Goal: Task Accomplishment & Management: Use online tool/utility

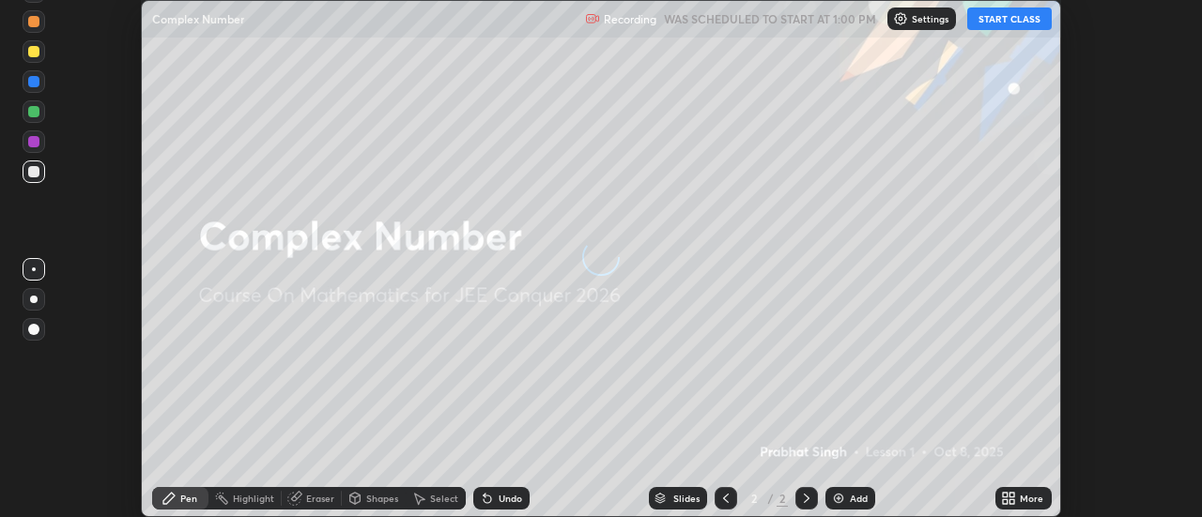
scroll to position [517, 1202]
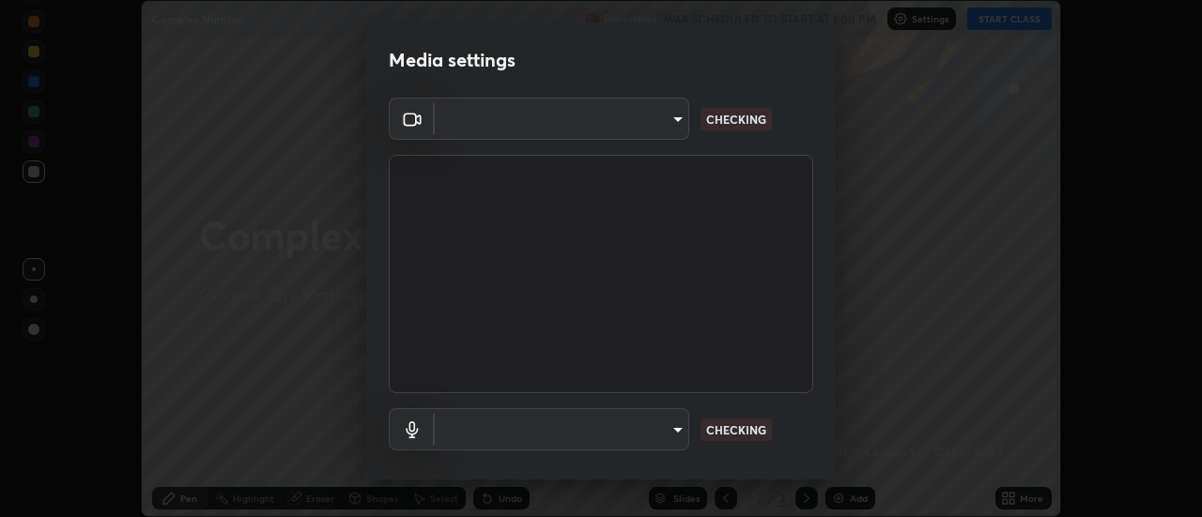
type input "5ef603223675ad3537792c6ebf1b52f50ad41f16ad71dfa7d9e08d698ef233d8"
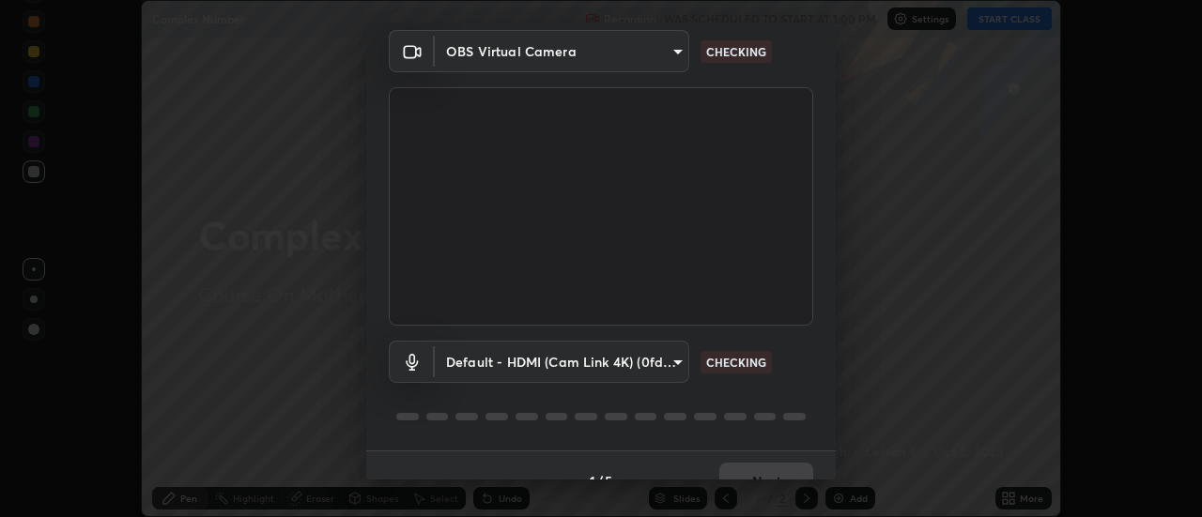
scroll to position [99, 0]
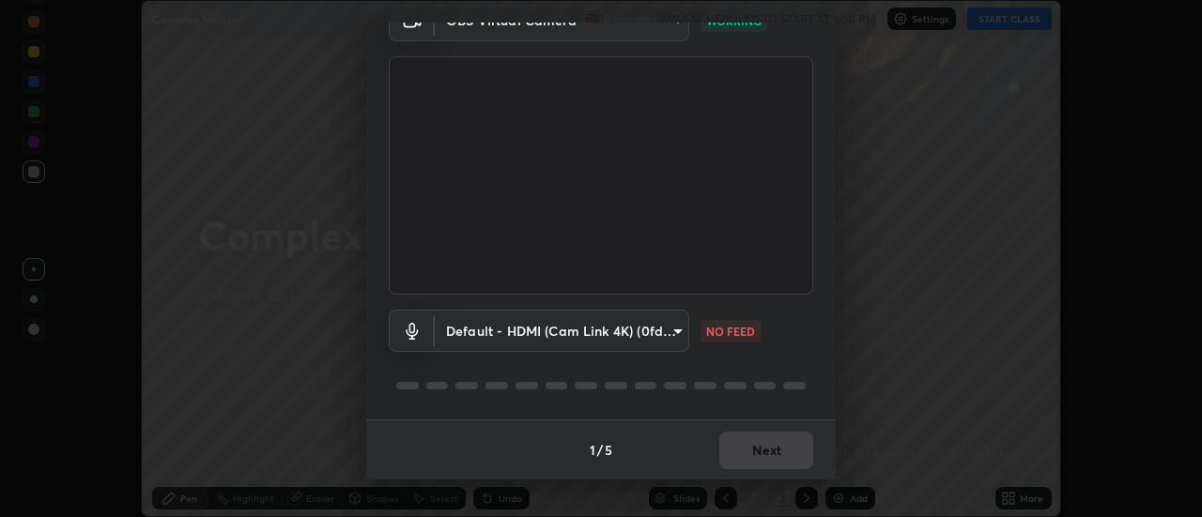
click at [677, 330] on body "Erase all Complex Number Recording WAS SCHEDULED TO START AT 1:00 PM Settings S…" at bounding box center [601, 258] width 1202 height 517
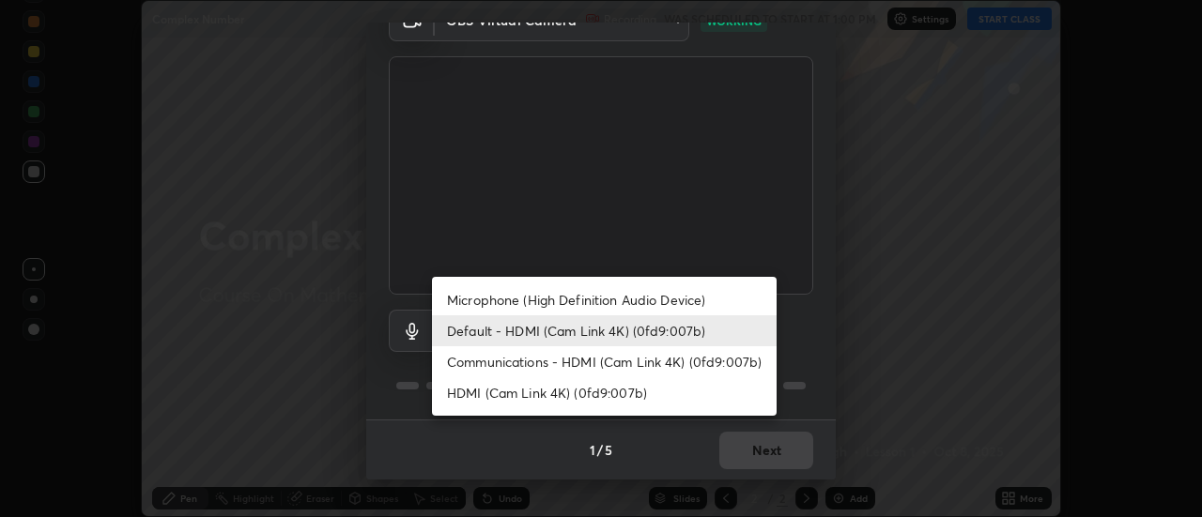
click at [689, 306] on li "Microphone (High Definition Audio Device)" at bounding box center [604, 300] width 345 height 31
type input "92559d398418451dfe5857e3f3a6a05cba2c8899f6949406cd11c359989590d4"
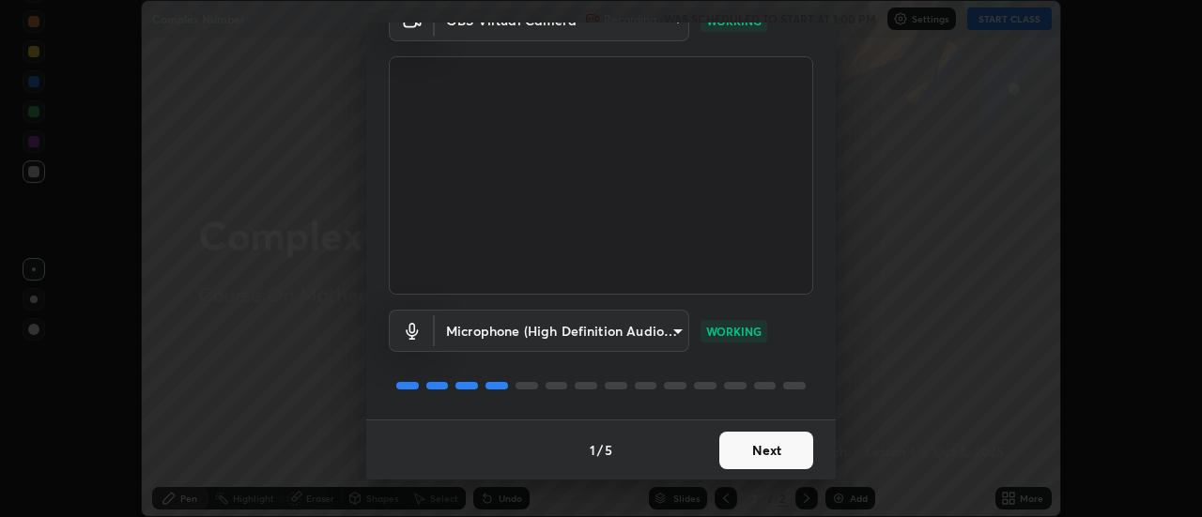
click at [798, 451] on button "Next" at bounding box center [766, 451] width 94 height 38
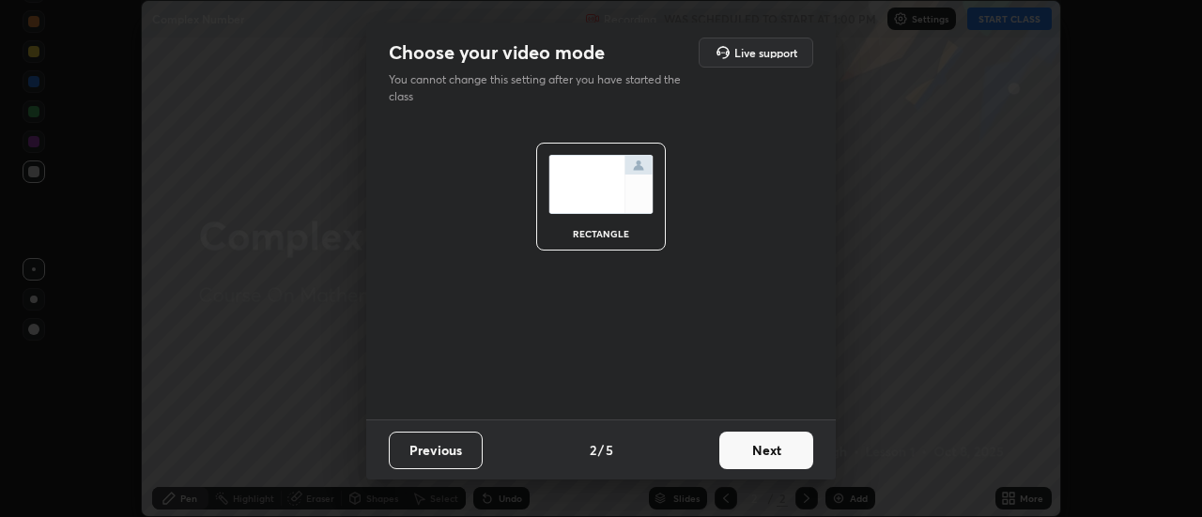
click at [802, 452] on button "Next" at bounding box center [766, 451] width 94 height 38
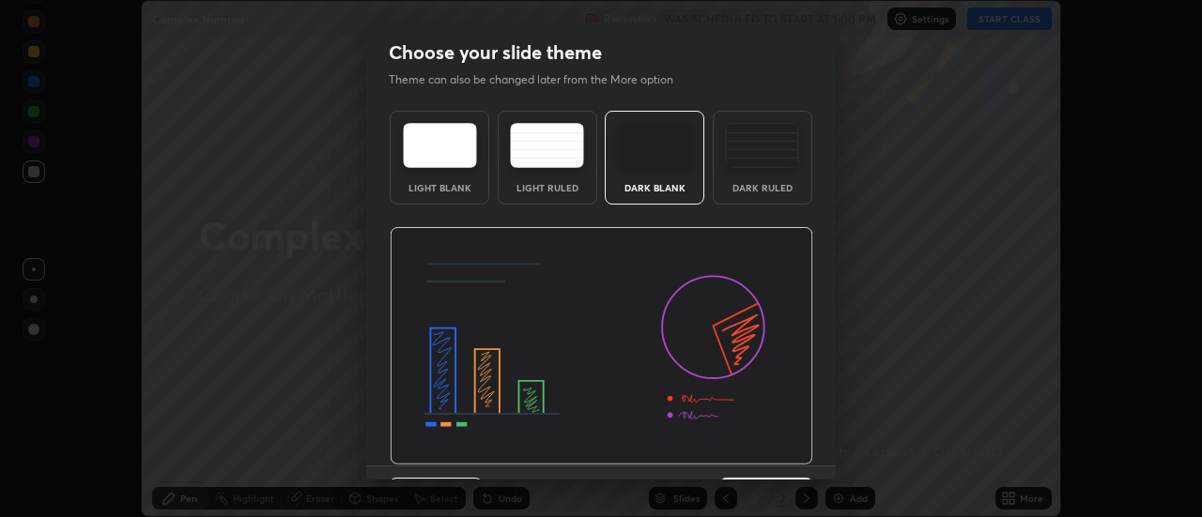
scroll to position [46, 0]
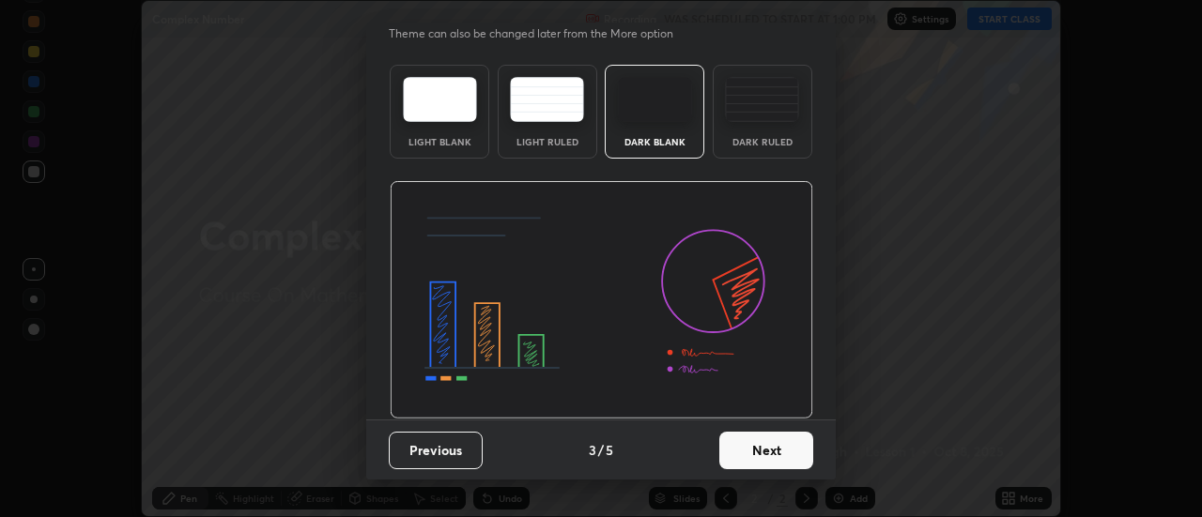
click at [792, 447] on button "Next" at bounding box center [766, 451] width 94 height 38
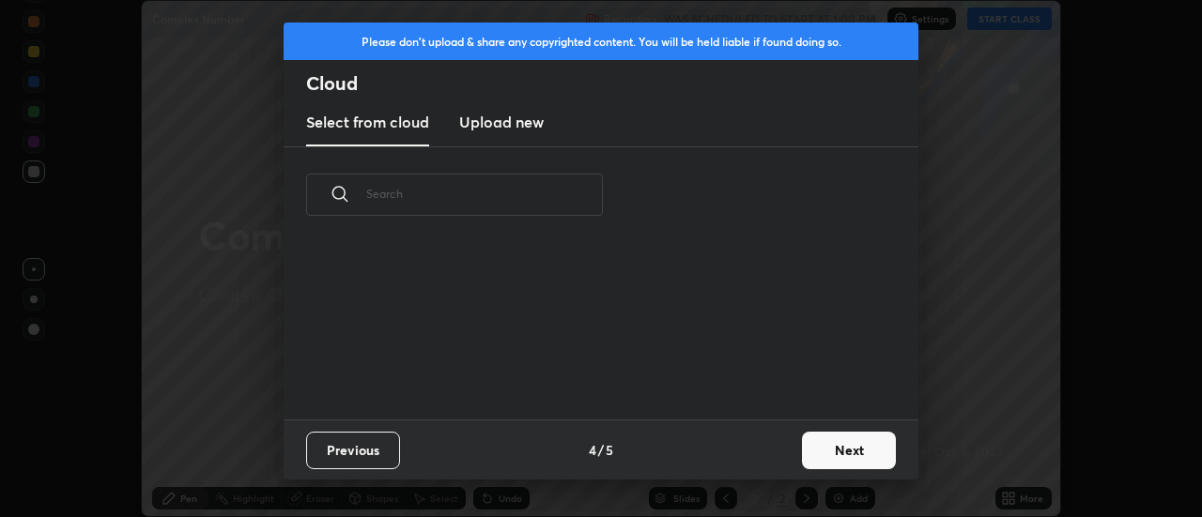
click at [842, 442] on button "Next" at bounding box center [849, 451] width 94 height 38
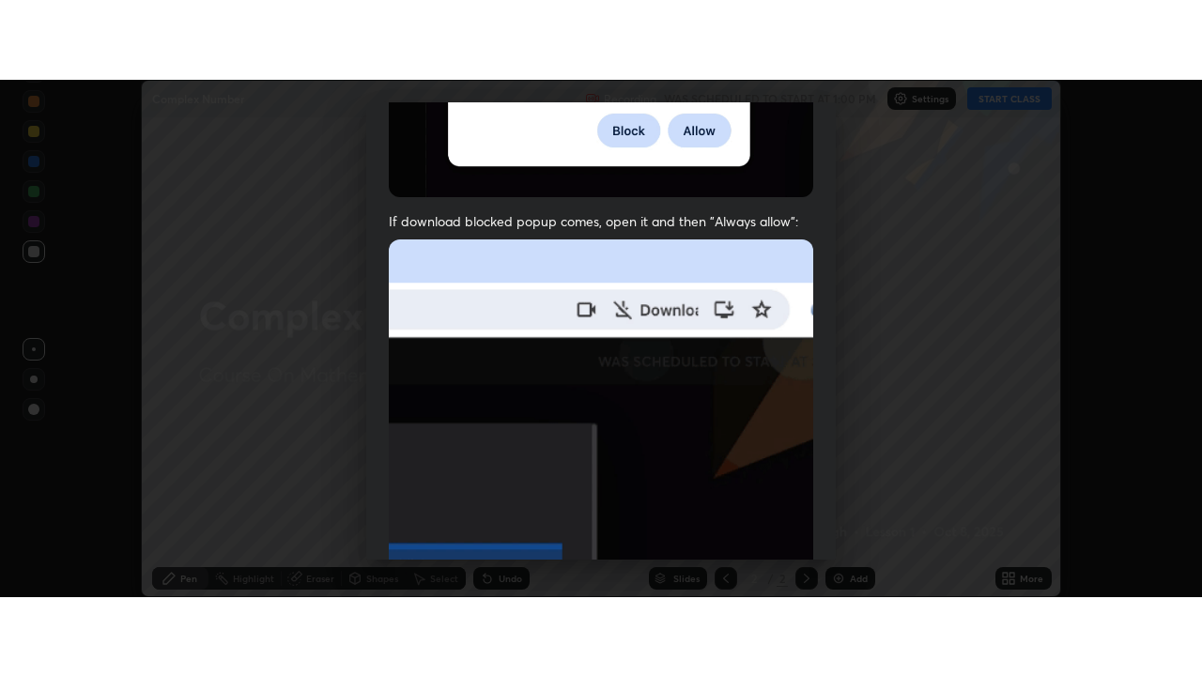
scroll to position [482, 0]
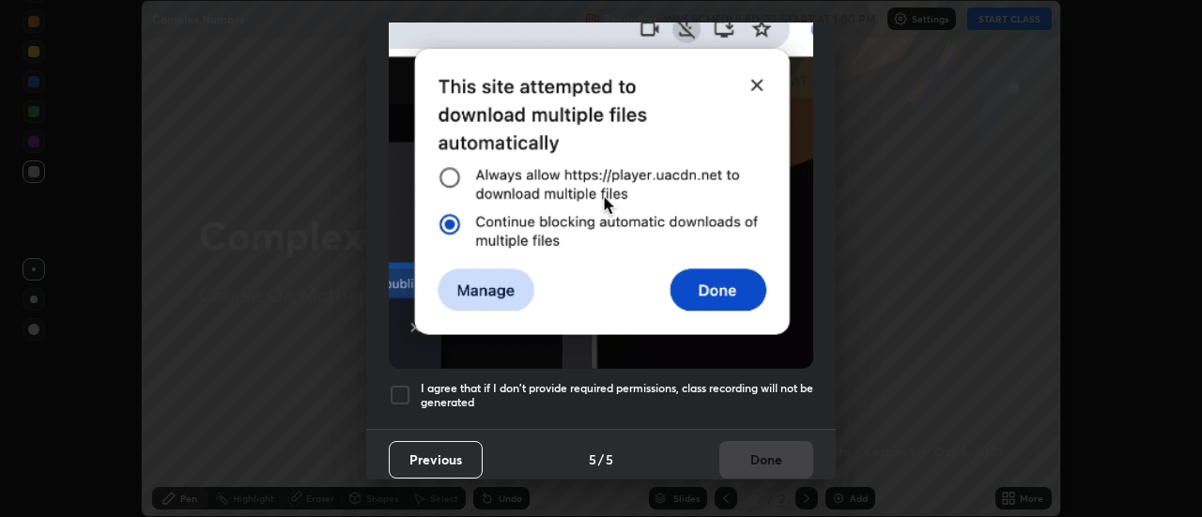
click at [403, 384] on div at bounding box center [400, 395] width 23 height 23
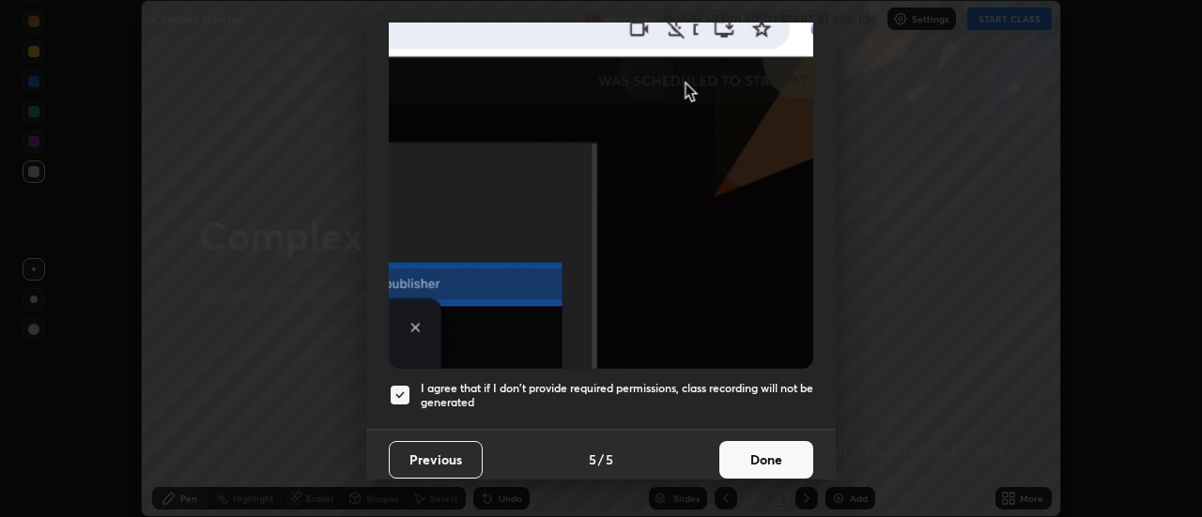
click at [769, 443] on button "Done" at bounding box center [766, 460] width 94 height 38
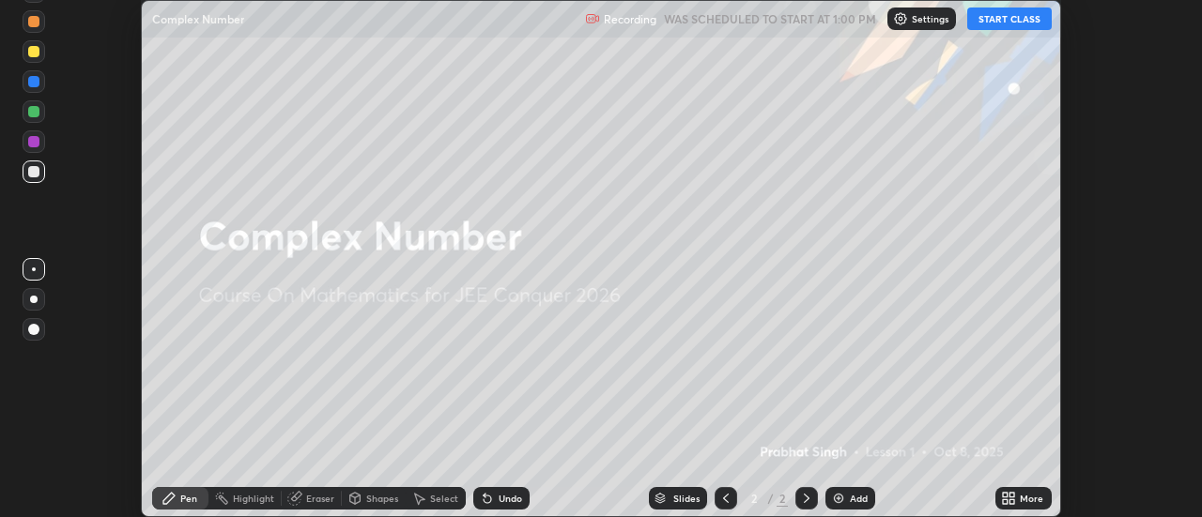
click at [1011, 20] on button "START CLASS" at bounding box center [1009, 19] width 85 height 23
click at [1004, 494] on icon at bounding box center [1005, 495] width 5 height 5
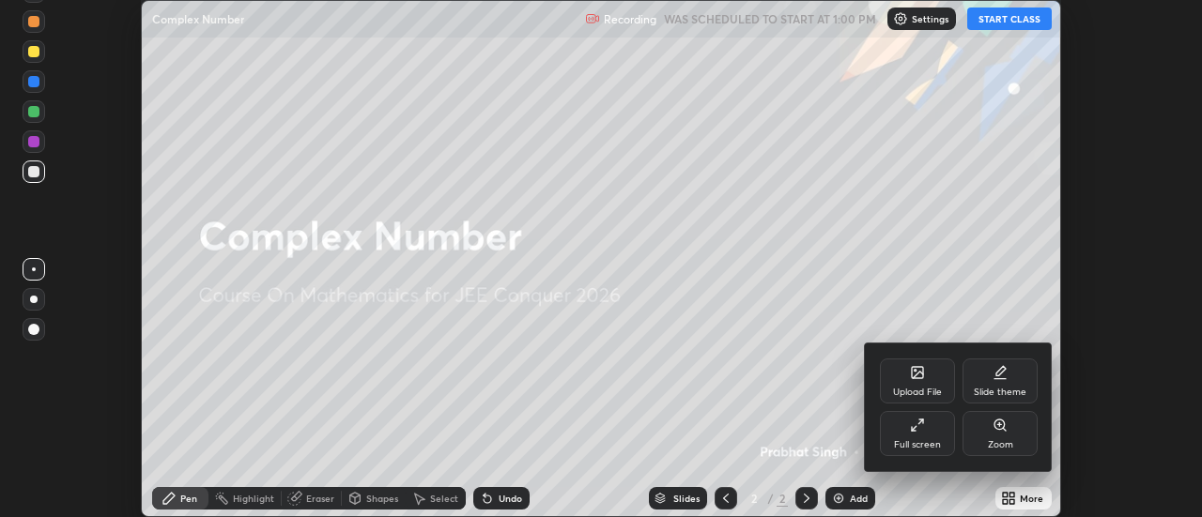
click at [919, 440] on div "Full screen" at bounding box center [917, 444] width 47 height 9
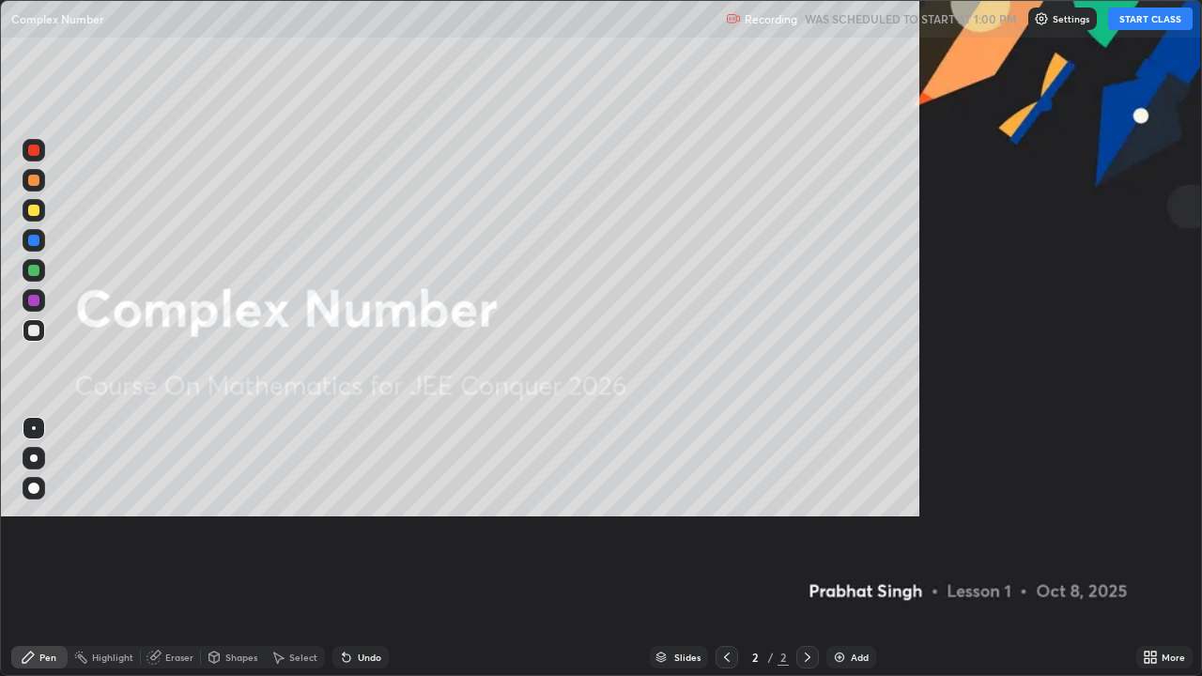
scroll to position [676, 1202]
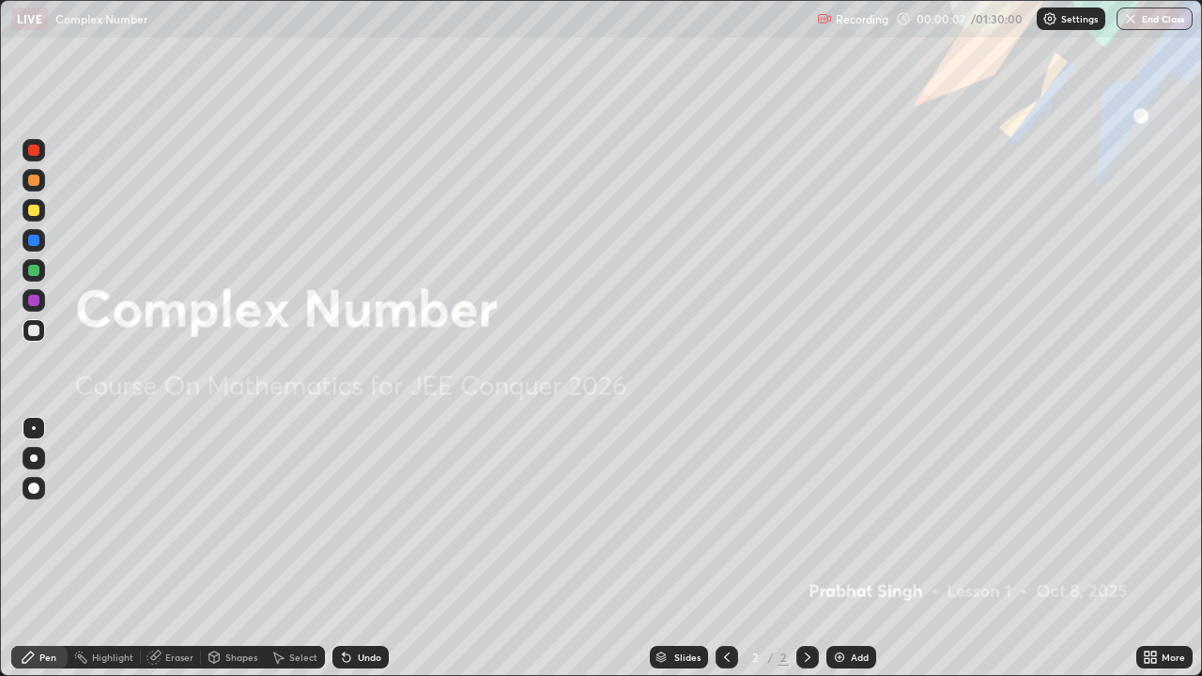
click at [841, 517] on img at bounding box center [839, 657] width 15 height 15
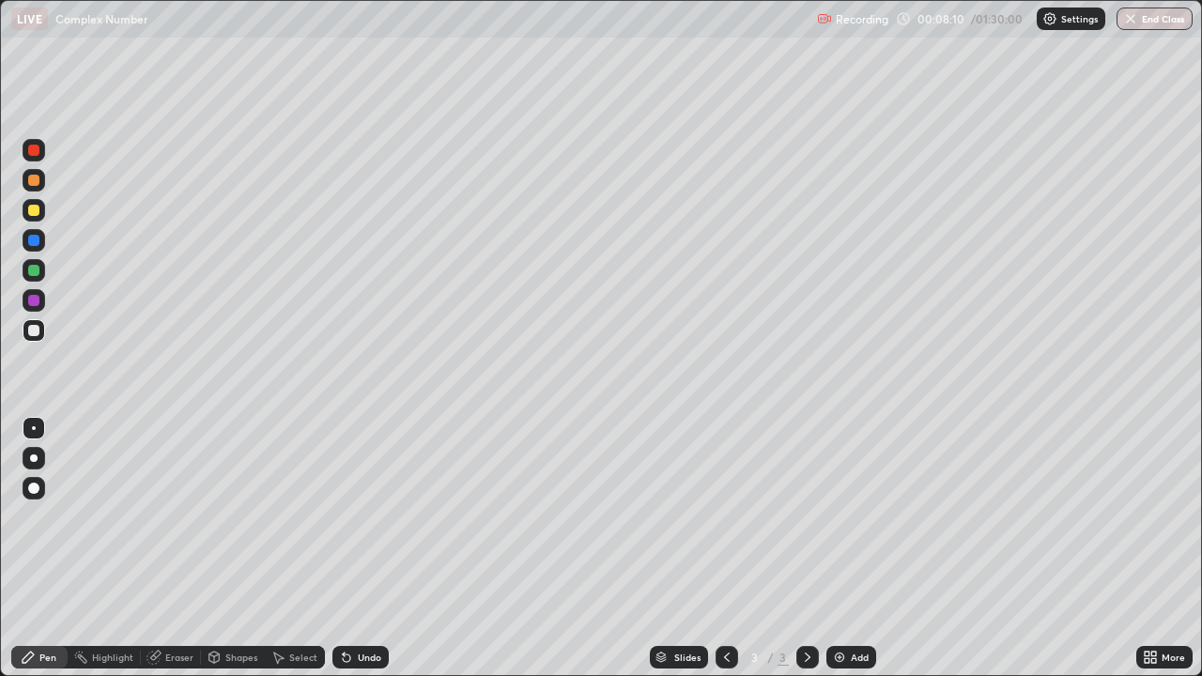
click at [367, 517] on div "Undo" at bounding box center [369, 657] width 23 height 9
click at [365, 517] on div "Undo" at bounding box center [369, 657] width 23 height 9
click at [360, 517] on div "Undo" at bounding box center [369, 657] width 23 height 9
click at [359, 517] on div "Undo" at bounding box center [369, 657] width 23 height 9
click at [180, 517] on div "Eraser" at bounding box center [179, 657] width 28 height 9
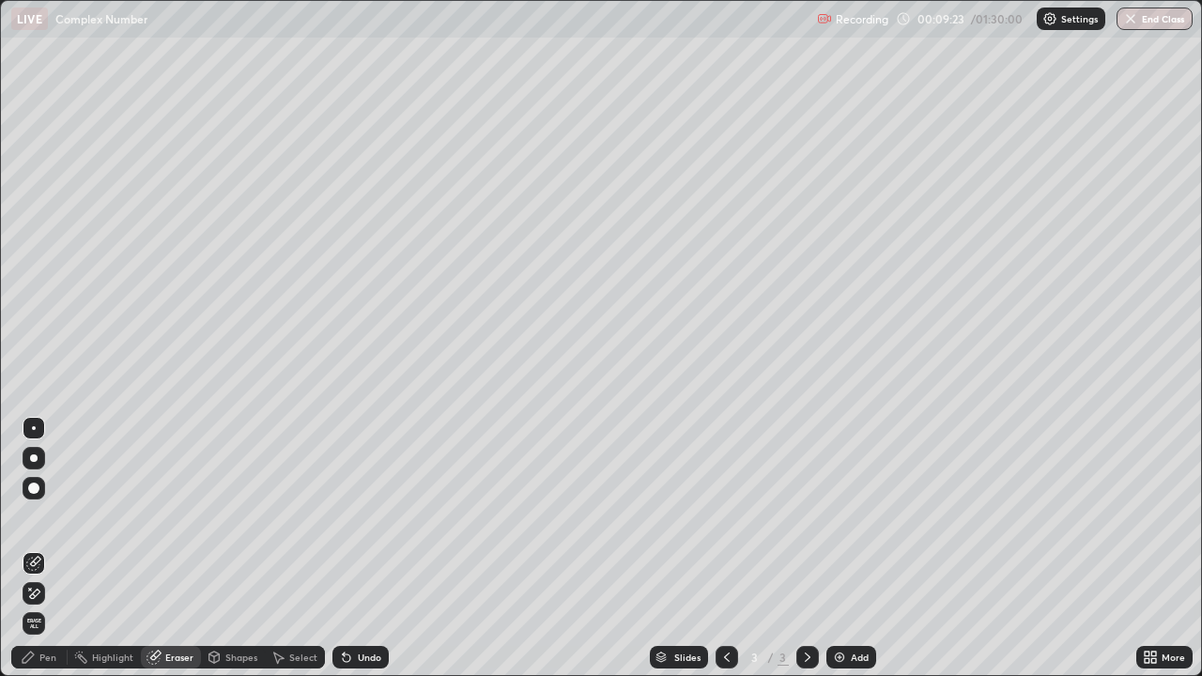
click at [37, 517] on icon at bounding box center [35, 593] width 10 height 9
click at [47, 517] on div "Pen" at bounding box center [47, 657] width 17 height 9
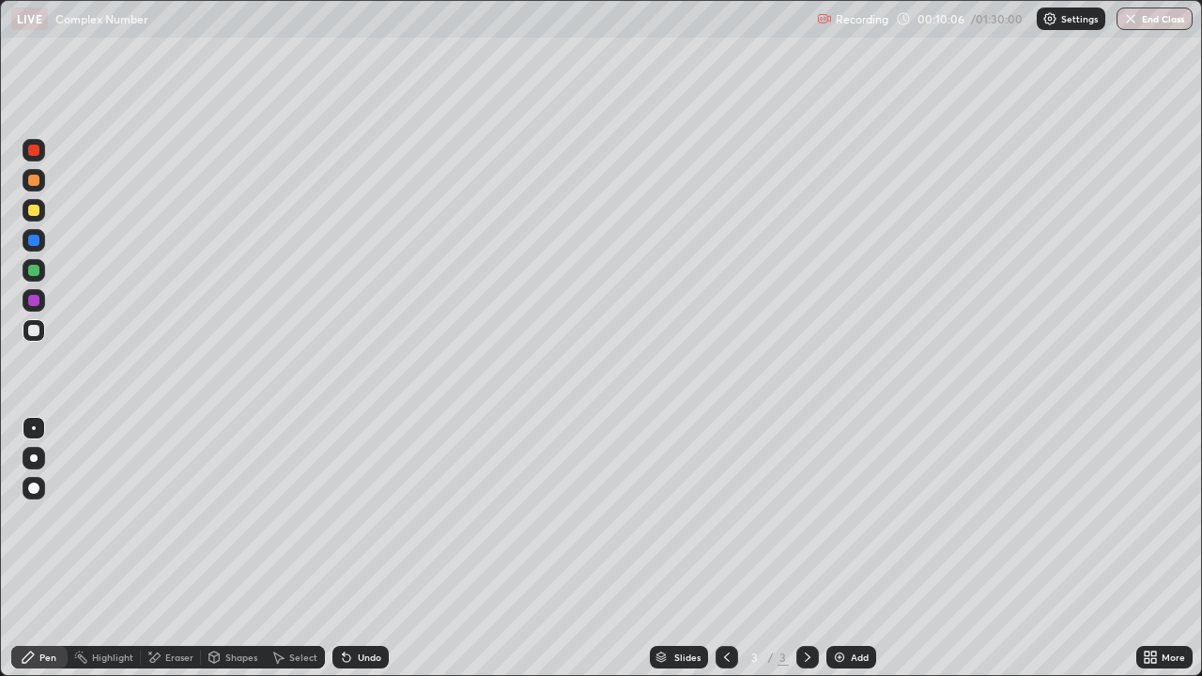
click at [177, 517] on div "Eraser" at bounding box center [179, 657] width 28 height 9
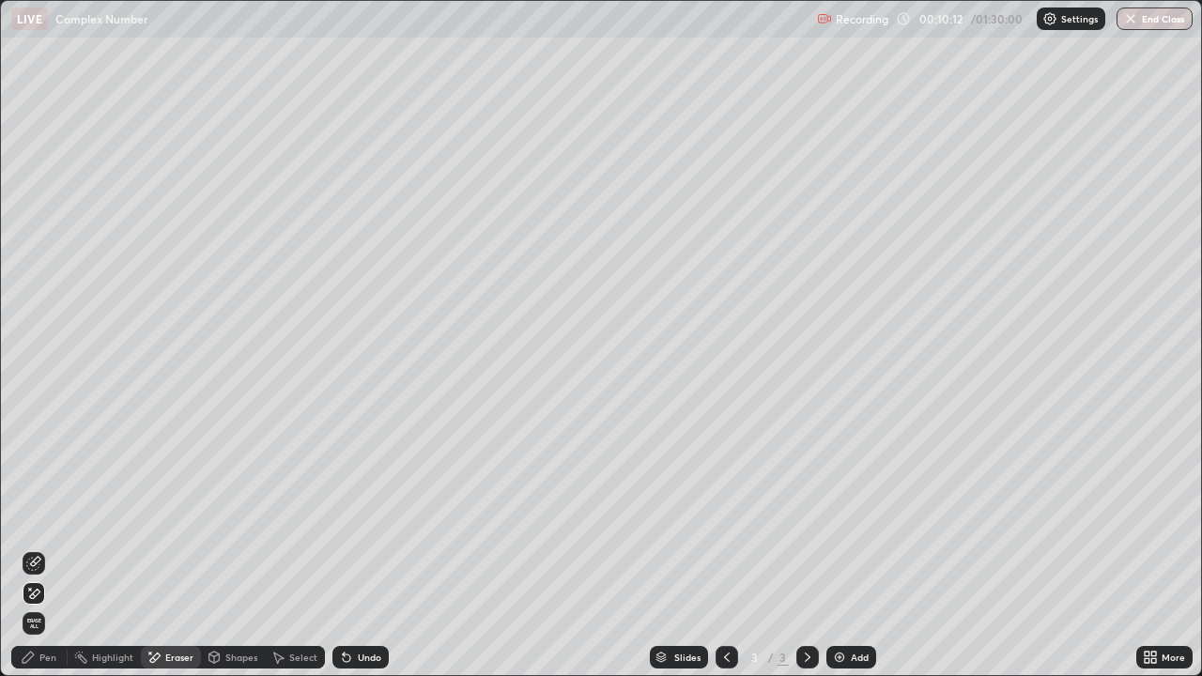
click at [54, 517] on div "Pen" at bounding box center [47, 657] width 17 height 9
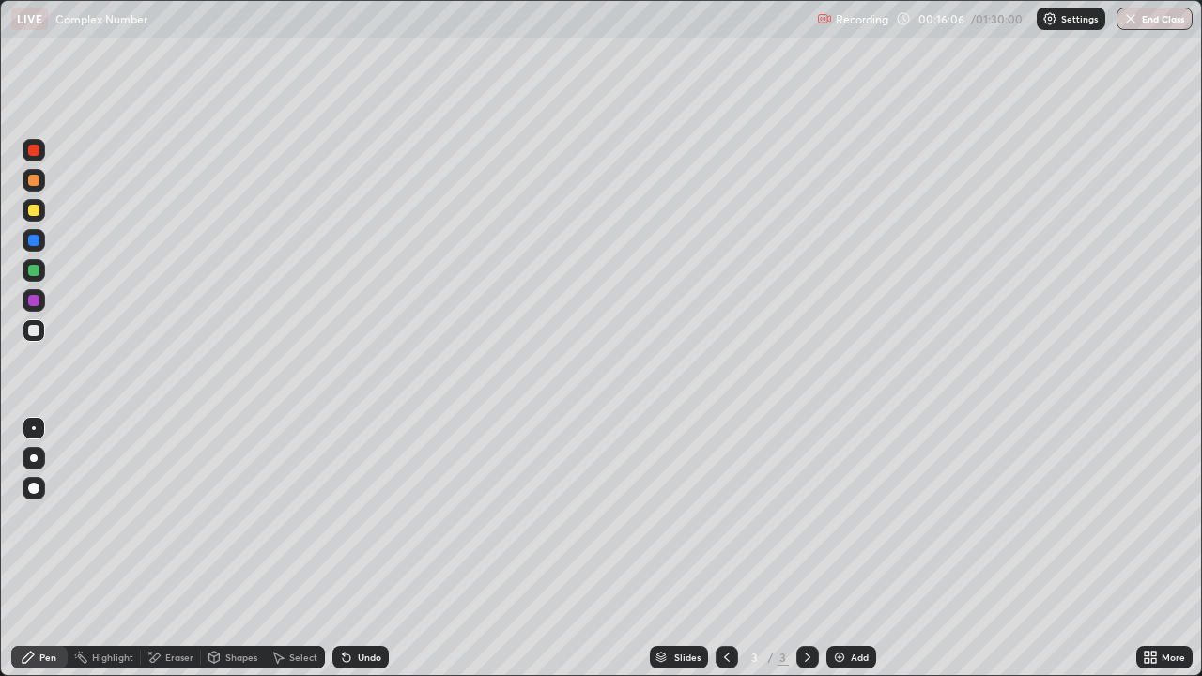
click at [843, 517] on img at bounding box center [839, 657] width 15 height 15
click at [725, 517] on icon at bounding box center [726, 657] width 15 height 15
click at [812, 517] on icon at bounding box center [807, 657] width 15 height 15
click at [725, 517] on icon at bounding box center [726, 657] width 15 height 15
click at [811, 517] on icon at bounding box center [807, 657] width 15 height 15
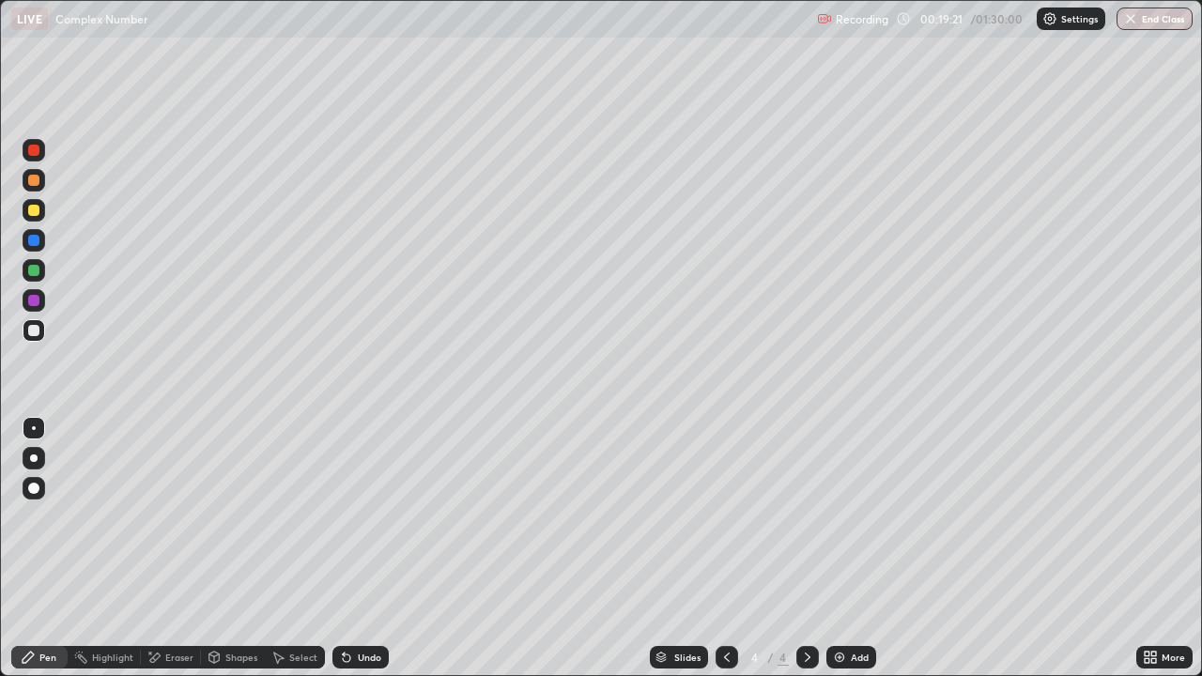
click at [842, 517] on img at bounding box center [839, 657] width 15 height 15
click at [725, 517] on icon at bounding box center [726, 657] width 15 height 15
click at [813, 517] on div at bounding box center [807, 657] width 23 height 23
click at [806, 517] on icon at bounding box center [807, 657] width 15 height 15
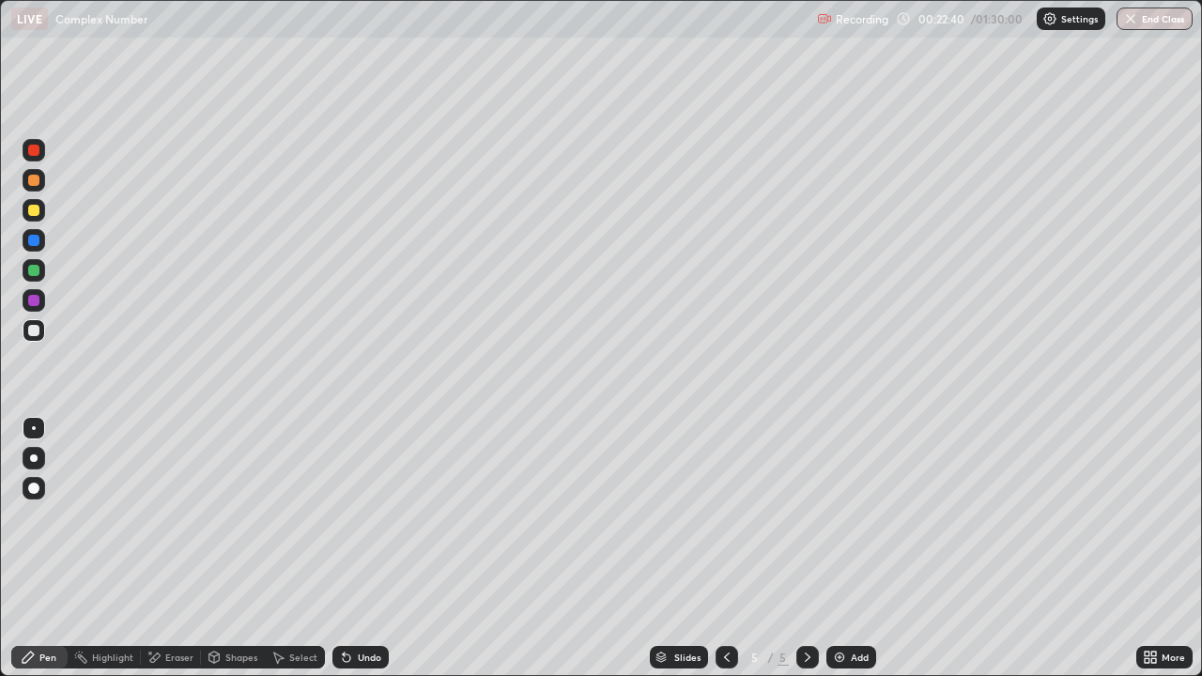
click at [367, 517] on div "Undo" at bounding box center [369, 657] width 23 height 9
click at [365, 517] on div "Undo" at bounding box center [369, 657] width 23 height 9
click at [37, 274] on div at bounding box center [33, 270] width 11 height 11
click at [347, 517] on icon at bounding box center [346, 657] width 15 height 15
click at [48, 517] on div "Pen" at bounding box center [47, 657] width 17 height 9
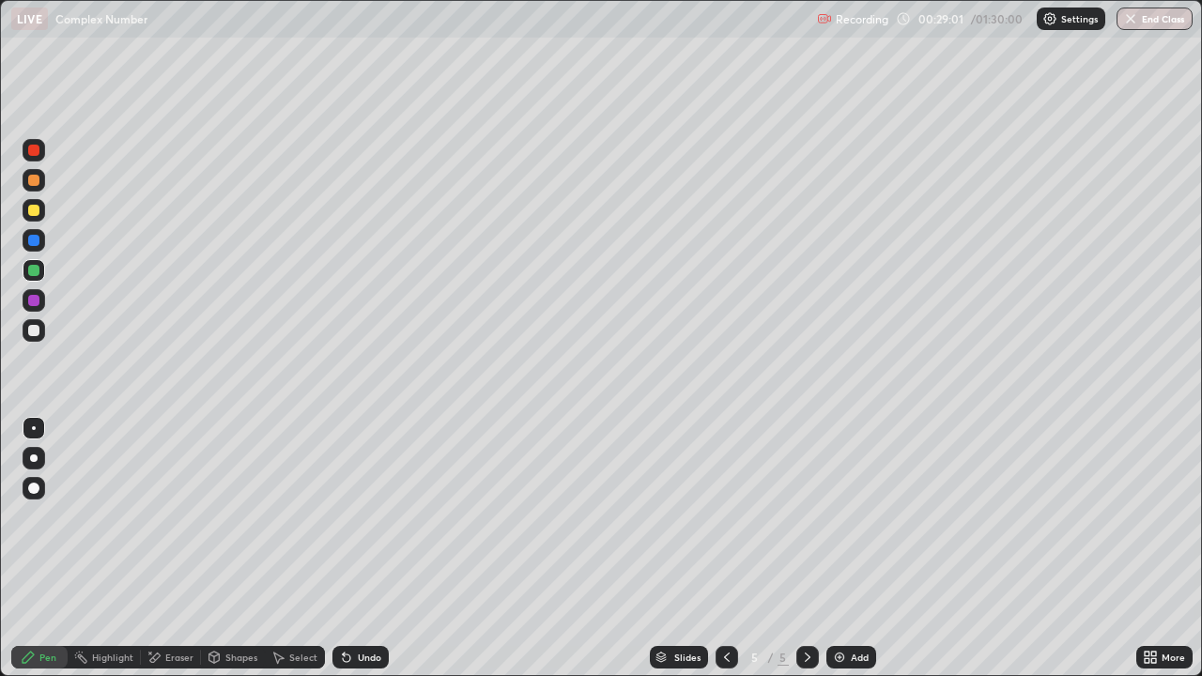
click at [34, 331] on div at bounding box center [33, 330] width 11 height 11
click at [841, 517] on img at bounding box center [839, 657] width 15 height 15
click at [725, 517] on icon at bounding box center [726, 657] width 15 height 15
click at [806, 517] on icon at bounding box center [807, 657] width 15 height 15
click at [725, 517] on icon at bounding box center [726, 657] width 15 height 15
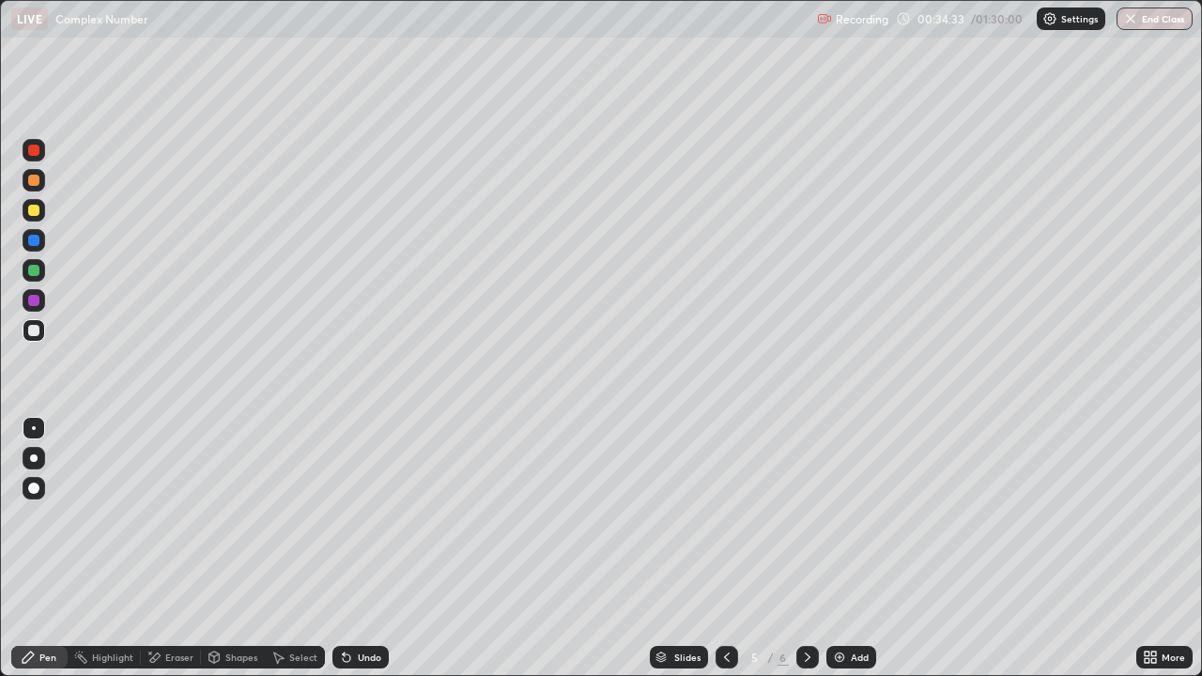
click at [848, 517] on div "Add" at bounding box center [851, 657] width 50 height 23
click at [41, 274] on div at bounding box center [34, 270] width 23 height 23
click at [177, 517] on div "Eraser" at bounding box center [179, 657] width 28 height 9
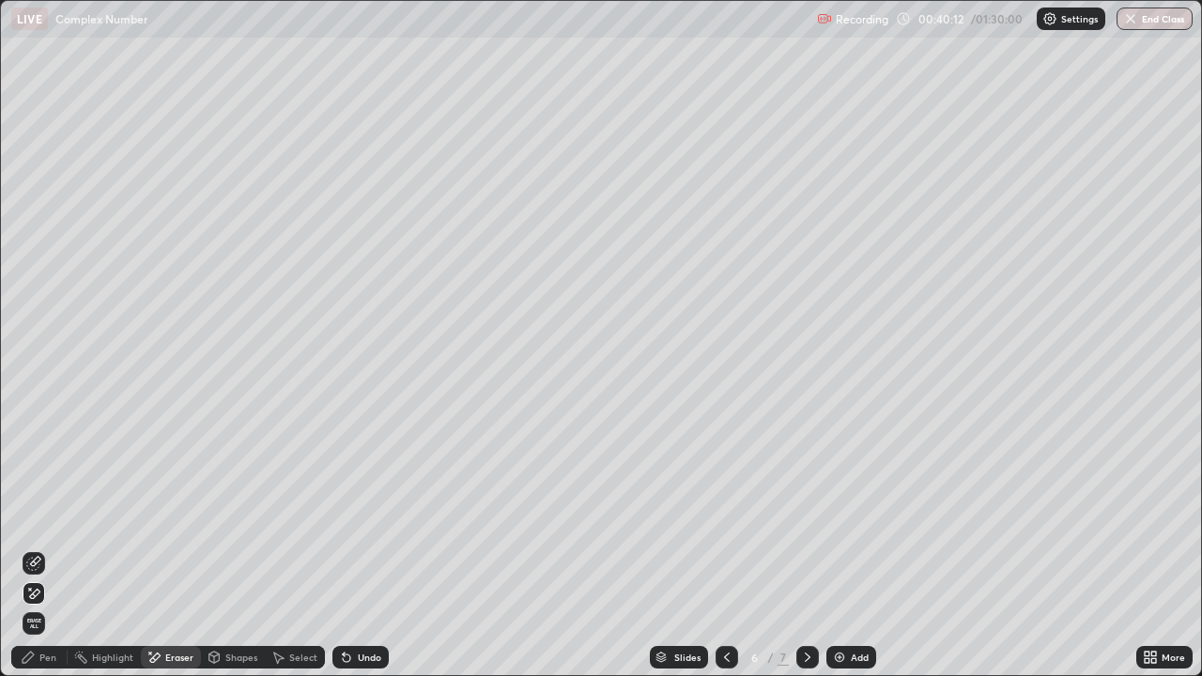
click at [43, 517] on div "Pen" at bounding box center [47, 657] width 17 height 9
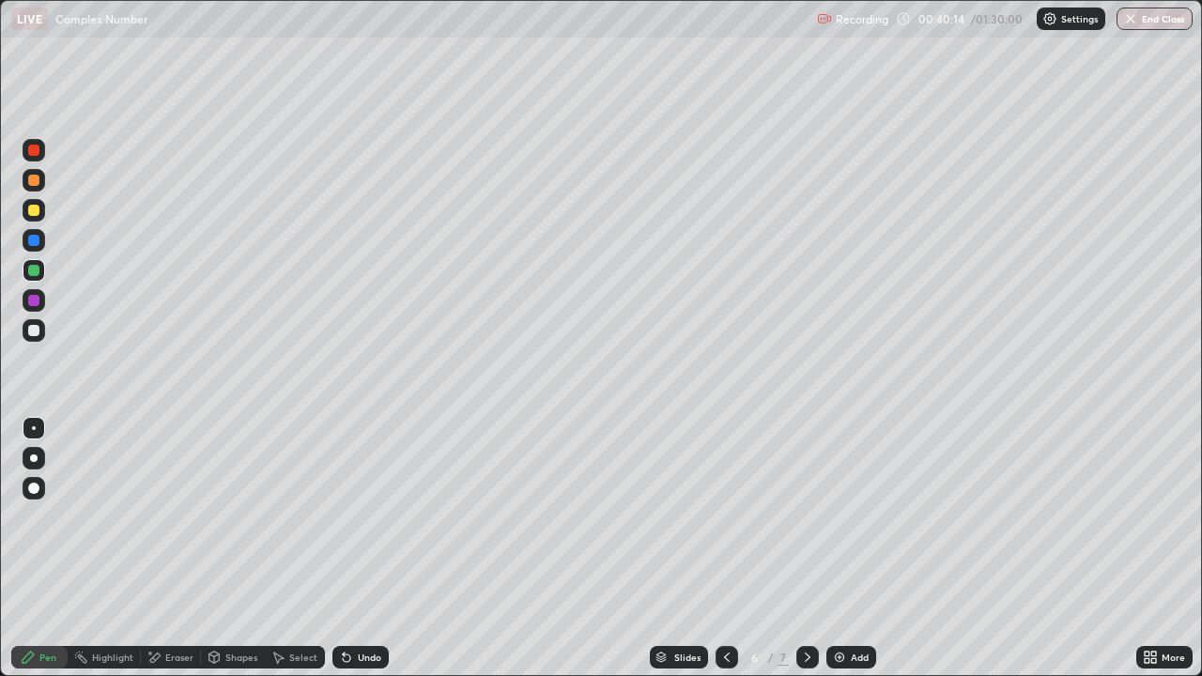
click at [40, 210] on div at bounding box center [34, 210] width 23 height 23
click at [845, 517] on img at bounding box center [839, 657] width 15 height 15
click at [724, 517] on icon at bounding box center [727, 657] width 6 height 9
click at [811, 517] on icon at bounding box center [807, 657] width 15 height 15
click at [173, 517] on div "Eraser" at bounding box center [179, 657] width 28 height 9
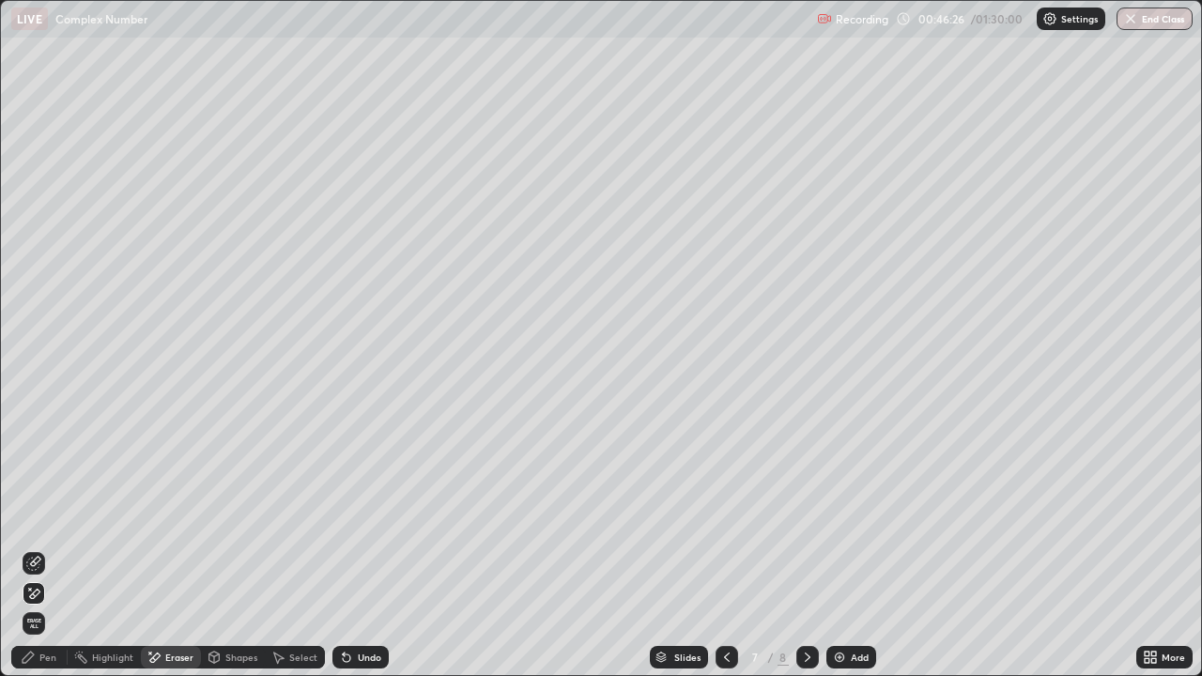
click at [41, 517] on div "Pen" at bounding box center [47, 657] width 17 height 9
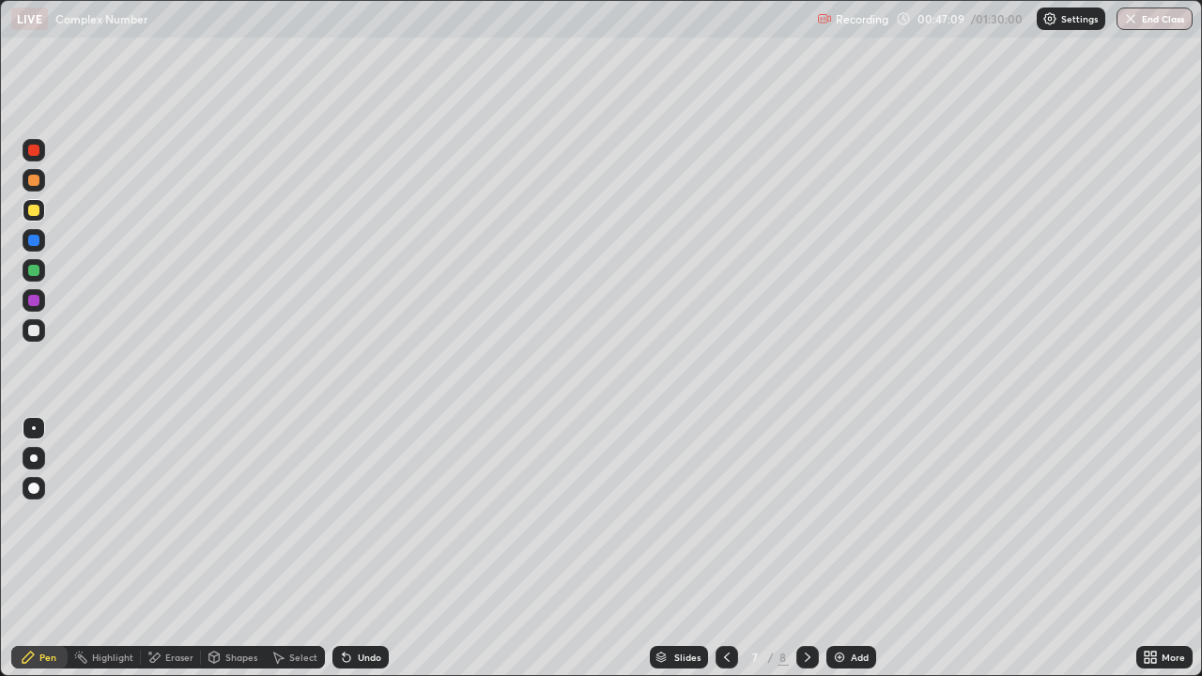
click at [806, 517] on icon at bounding box center [807, 657] width 15 height 15
click at [844, 517] on img at bounding box center [839, 657] width 15 height 15
click at [837, 517] on img at bounding box center [839, 657] width 15 height 15
click at [725, 517] on icon at bounding box center [725, 657] width 15 height 15
click at [836, 517] on img at bounding box center [839, 657] width 15 height 15
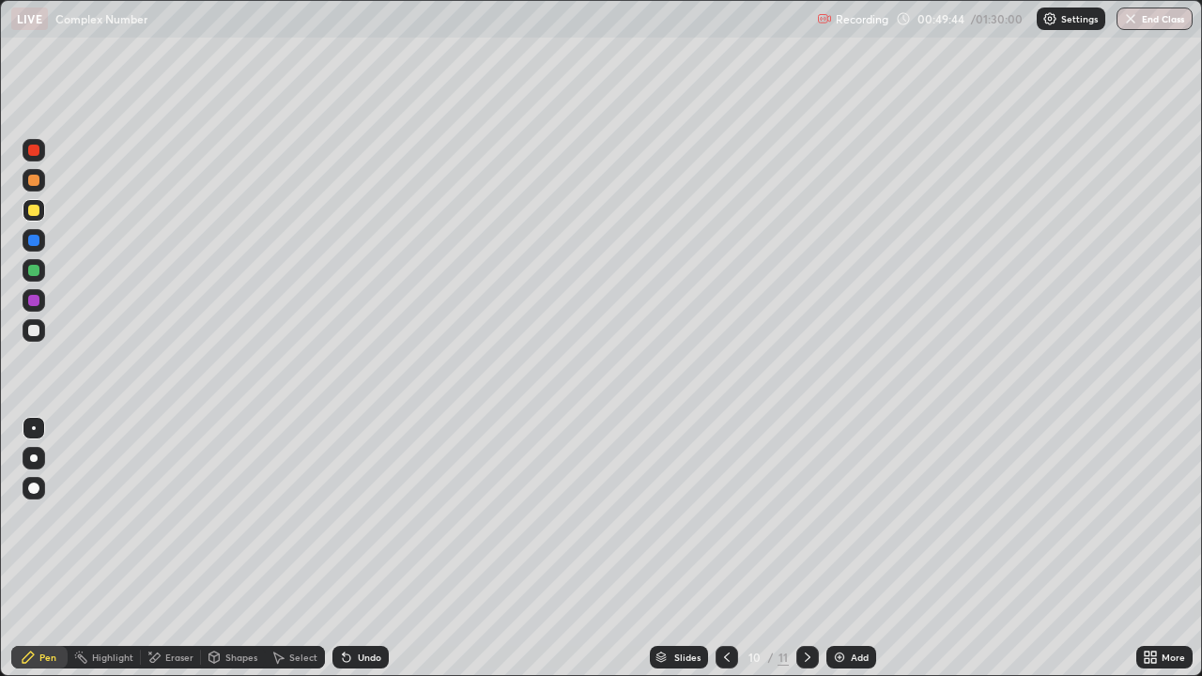
click at [346, 517] on icon at bounding box center [347, 659] width 8 height 8
click at [36, 333] on div at bounding box center [33, 330] width 11 height 11
click at [36, 212] on div at bounding box center [33, 210] width 11 height 11
click at [806, 517] on icon at bounding box center [807, 657] width 15 height 15
click at [725, 517] on icon at bounding box center [726, 657] width 15 height 15
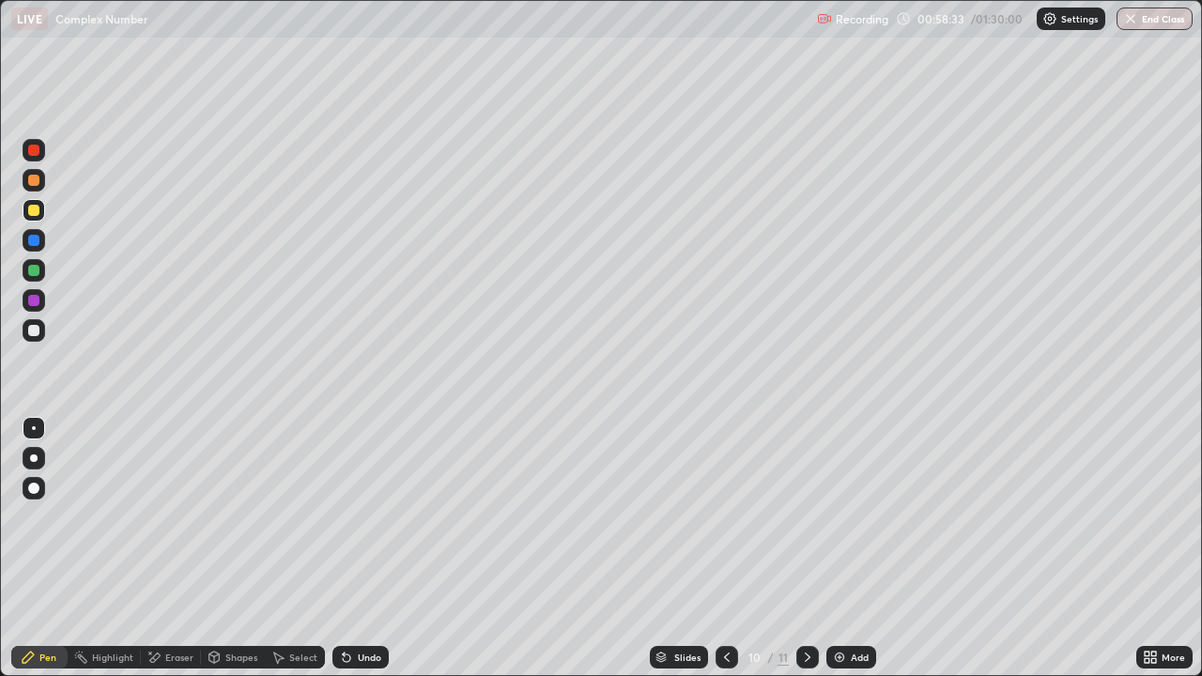
click at [806, 517] on icon at bounding box center [807, 657] width 15 height 15
click at [734, 517] on div at bounding box center [727, 657] width 23 height 23
click at [807, 517] on icon at bounding box center [807, 657] width 15 height 15
click at [362, 517] on div "Undo" at bounding box center [369, 657] width 23 height 9
click at [357, 517] on div "Undo" at bounding box center [360, 657] width 56 height 23
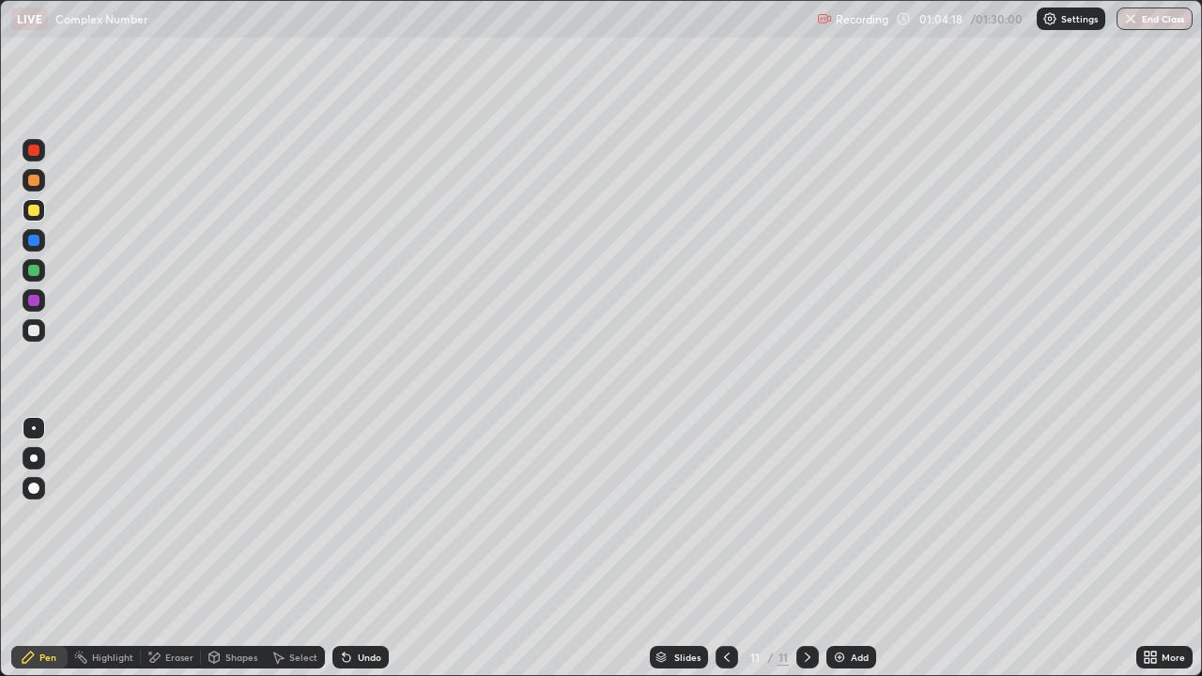
click at [851, 517] on div "Add" at bounding box center [860, 657] width 18 height 9
click at [734, 517] on div at bounding box center [727, 657] width 23 height 23
click at [725, 517] on icon at bounding box center [726, 657] width 15 height 15
click at [806, 517] on icon at bounding box center [808, 657] width 6 height 9
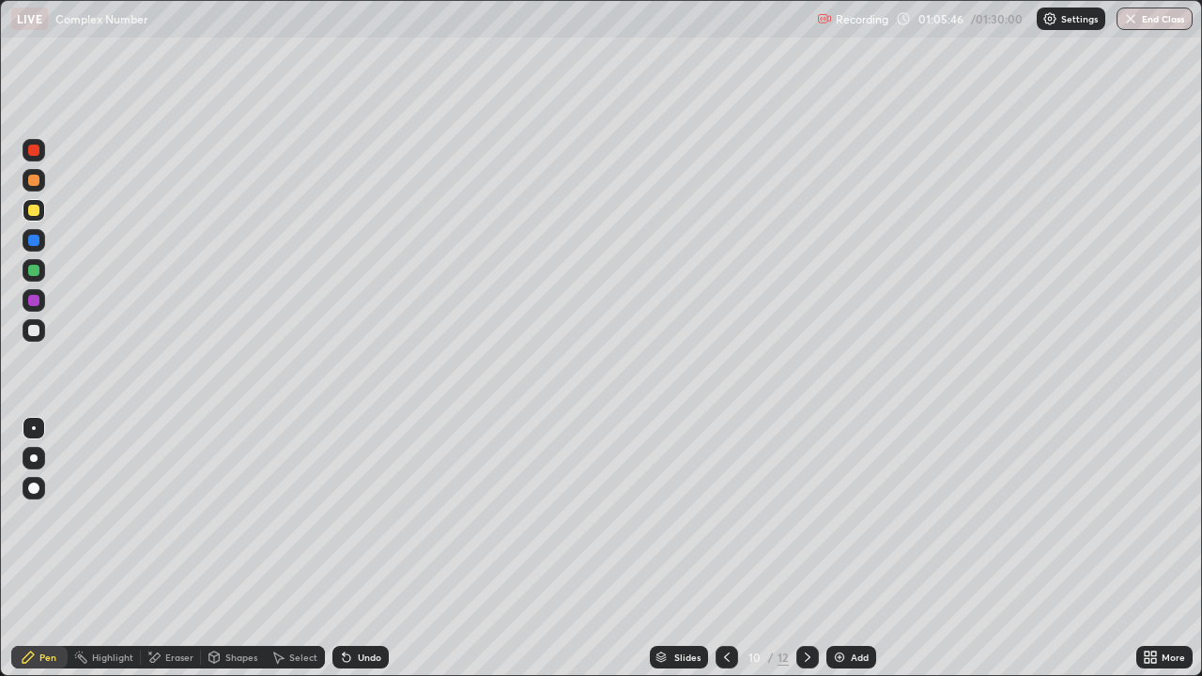
click at [806, 517] on icon at bounding box center [807, 657] width 15 height 15
click at [809, 517] on icon at bounding box center [807, 657] width 15 height 15
click at [725, 517] on icon at bounding box center [726, 657] width 15 height 15
click at [806, 517] on icon at bounding box center [807, 657] width 15 height 15
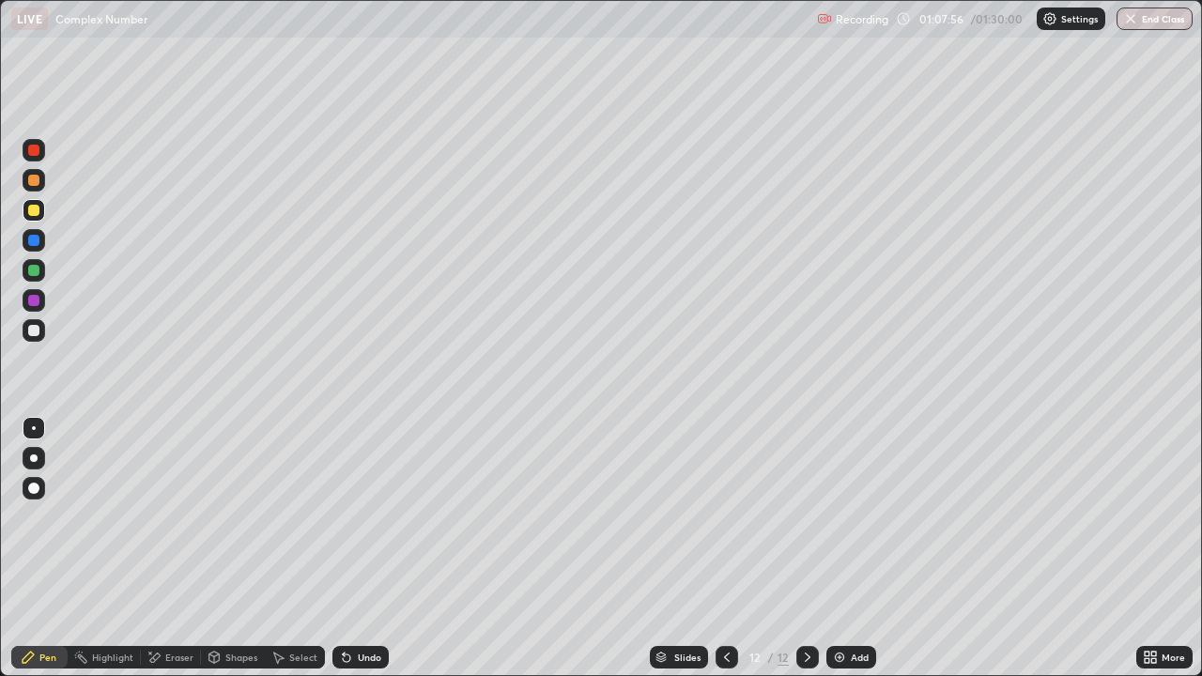
click at [358, 517] on div "Undo" at bounding box center [369, 657] width 23 height 9
click at [33, 332] on div at bounding box center [33, 330] width 11 height 11
click at [361, 517] on div "Undo" at bounding box center [369, 657] width 23 height 9
click at [36, 273] on div at bounding box center [33, 270] width 11 height 11
click at [841, 517] on img at bounding box center [839, 657] width 15 height 15
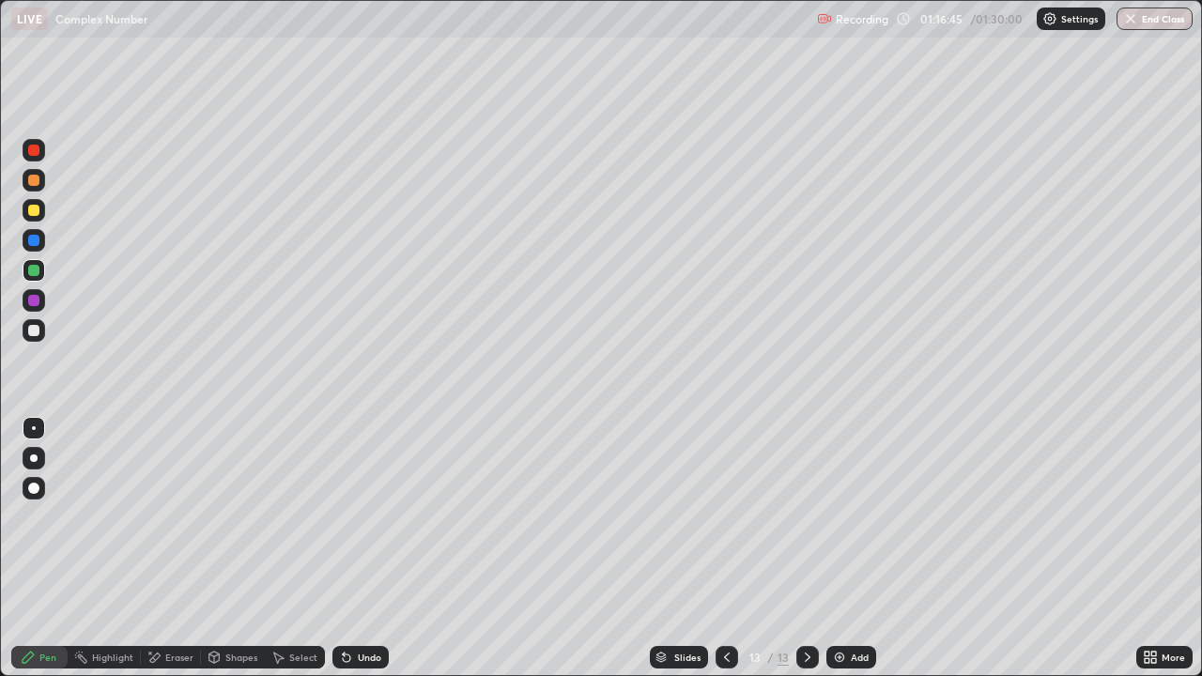
click at [355, 517] on div "Undo" at bounding box center [360, 657] width 56 height 23
click at [33, 331] on div at bounding box center [33, 330] width 11 height 11
click at [358, 517] on div "Undo" at bounding box center [369, 657] width 23 height 9
click at [38, 303] on div at bounding box center [33, 300] width 11 height 11
click at [1140, 27] on button "End Class" at bounding box center [1156, 19] width 74 height 23
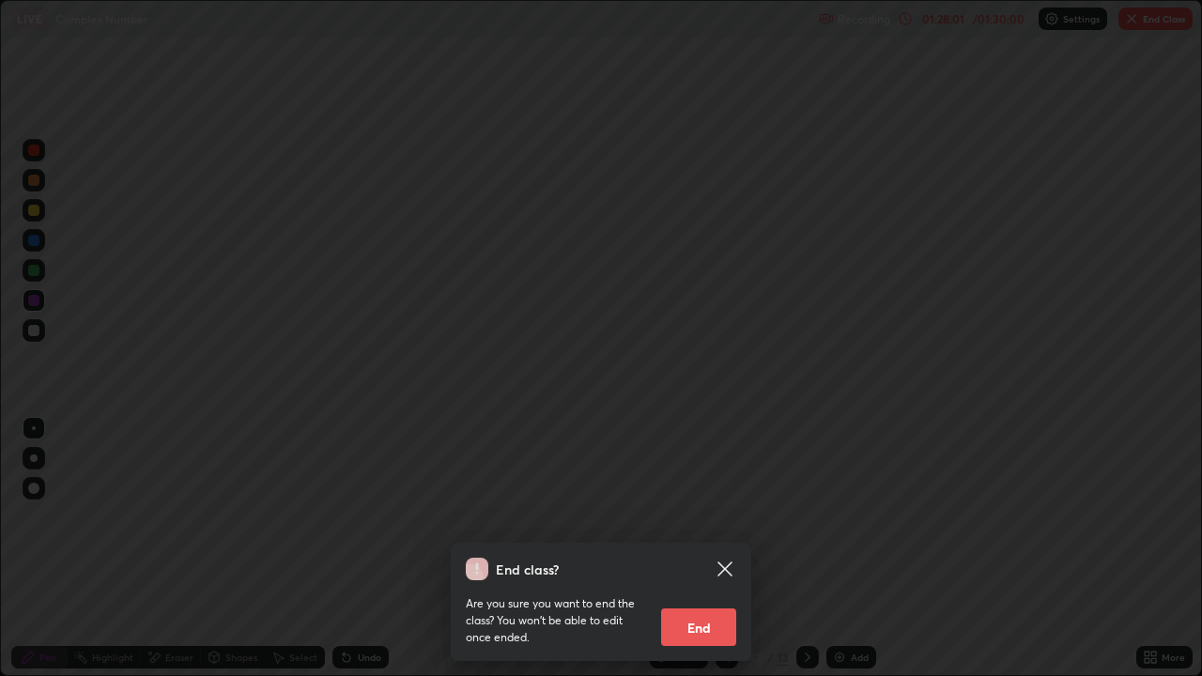
click at [697, 517] on button "End" at bounding box center [698, 628] width 75 height 38
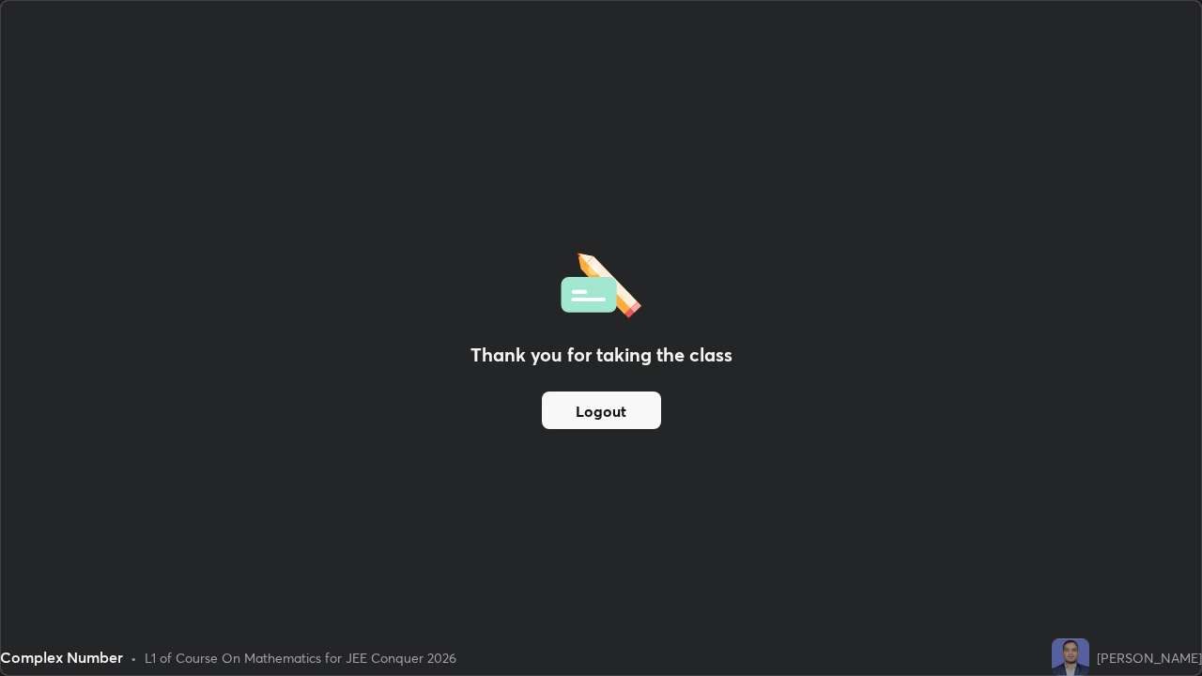
click at [591, 405] on button "Logout" at bounding box center [601, 411] width 119 height 38
